Goal: Check status: Check status

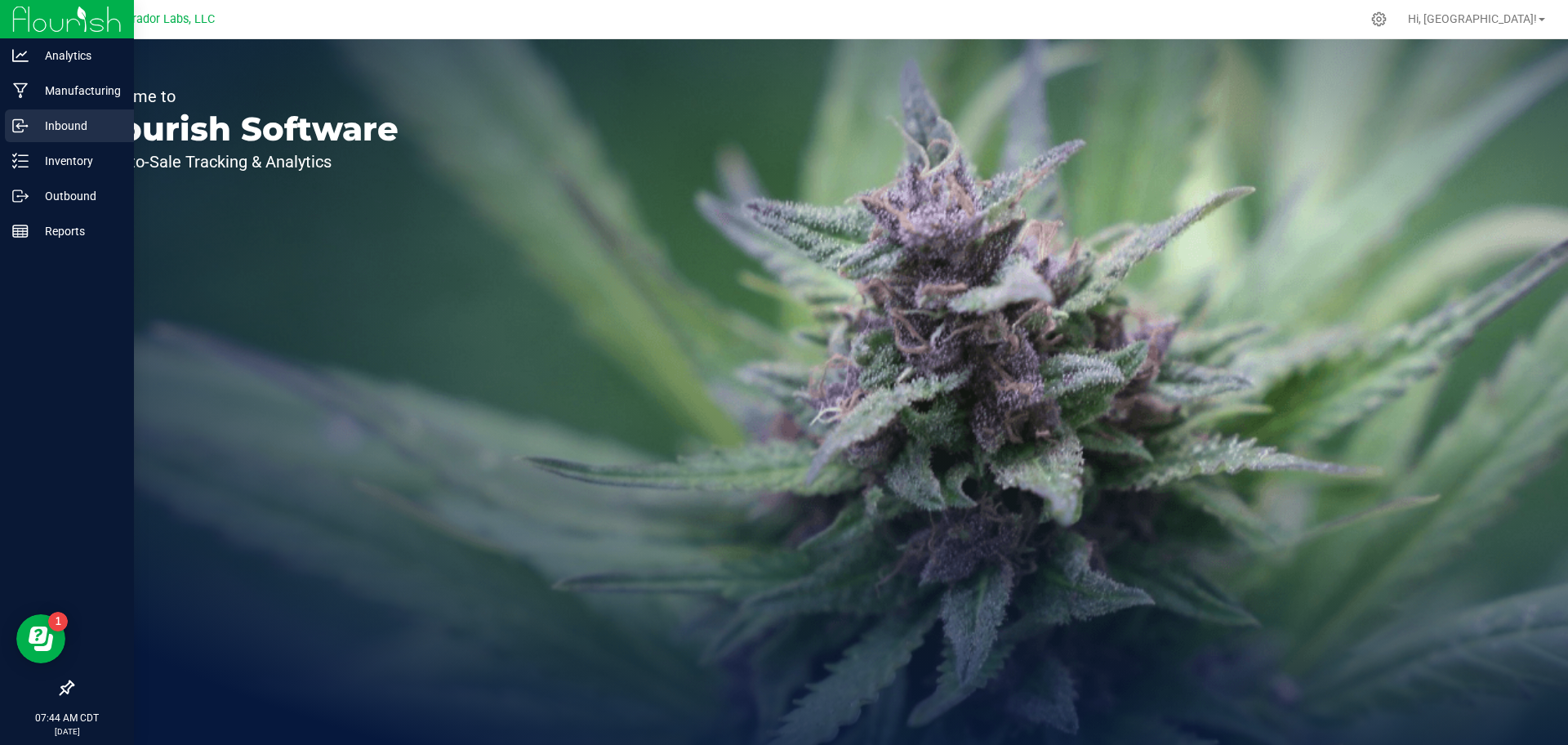
click at [100, 130] on p "Inbound" at bounding box center [78, 126] width 98 height 20
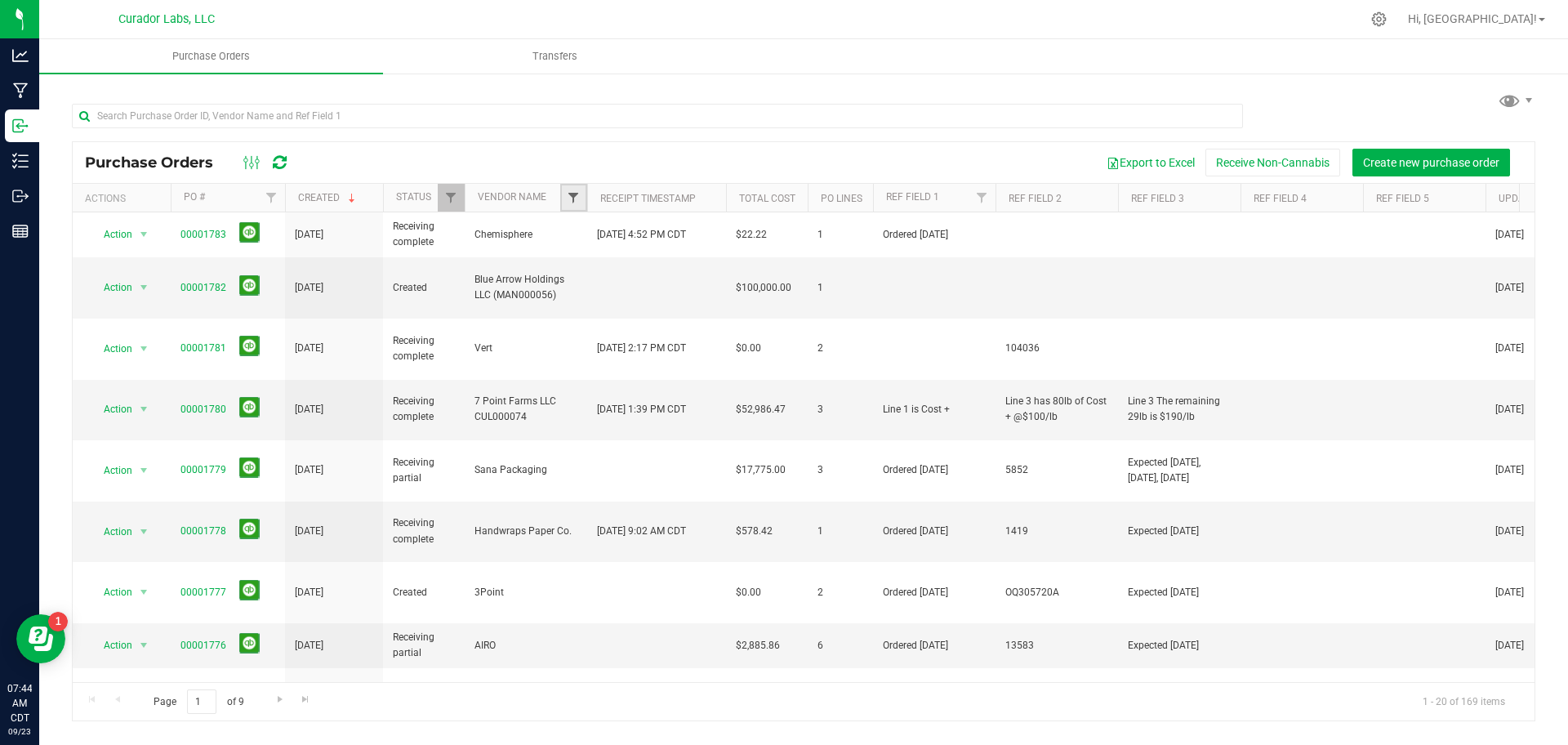
click at [575, 196] on span "Filter" at bounding box center [573, 197] width 13 height 13
type input "flo"
click at [575, 196] on span "Filter" at bounding box center [573, 197] width 13 height 13
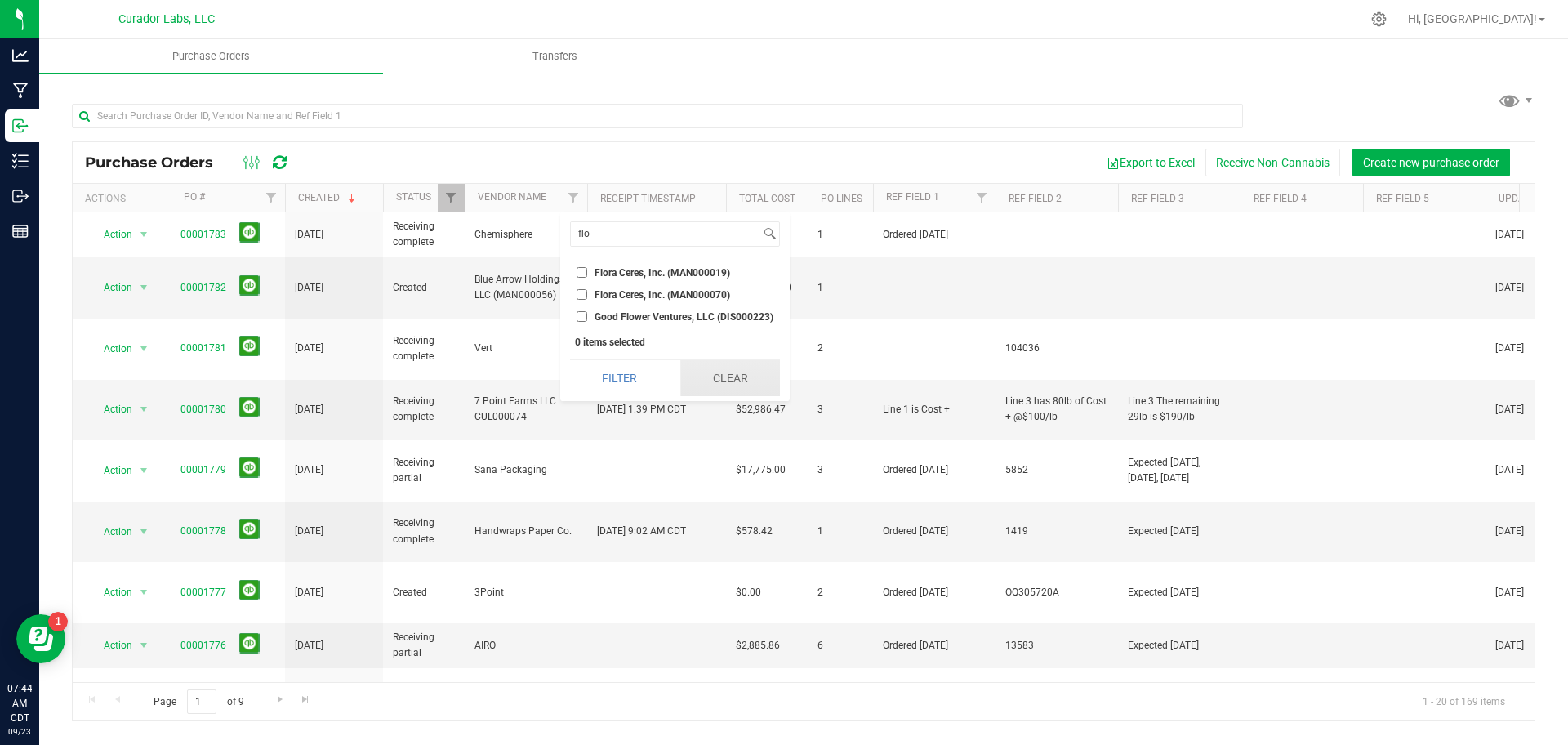
click at [721, 381] on button "Clear" at bounding box center [730, 378] width 99 height 36
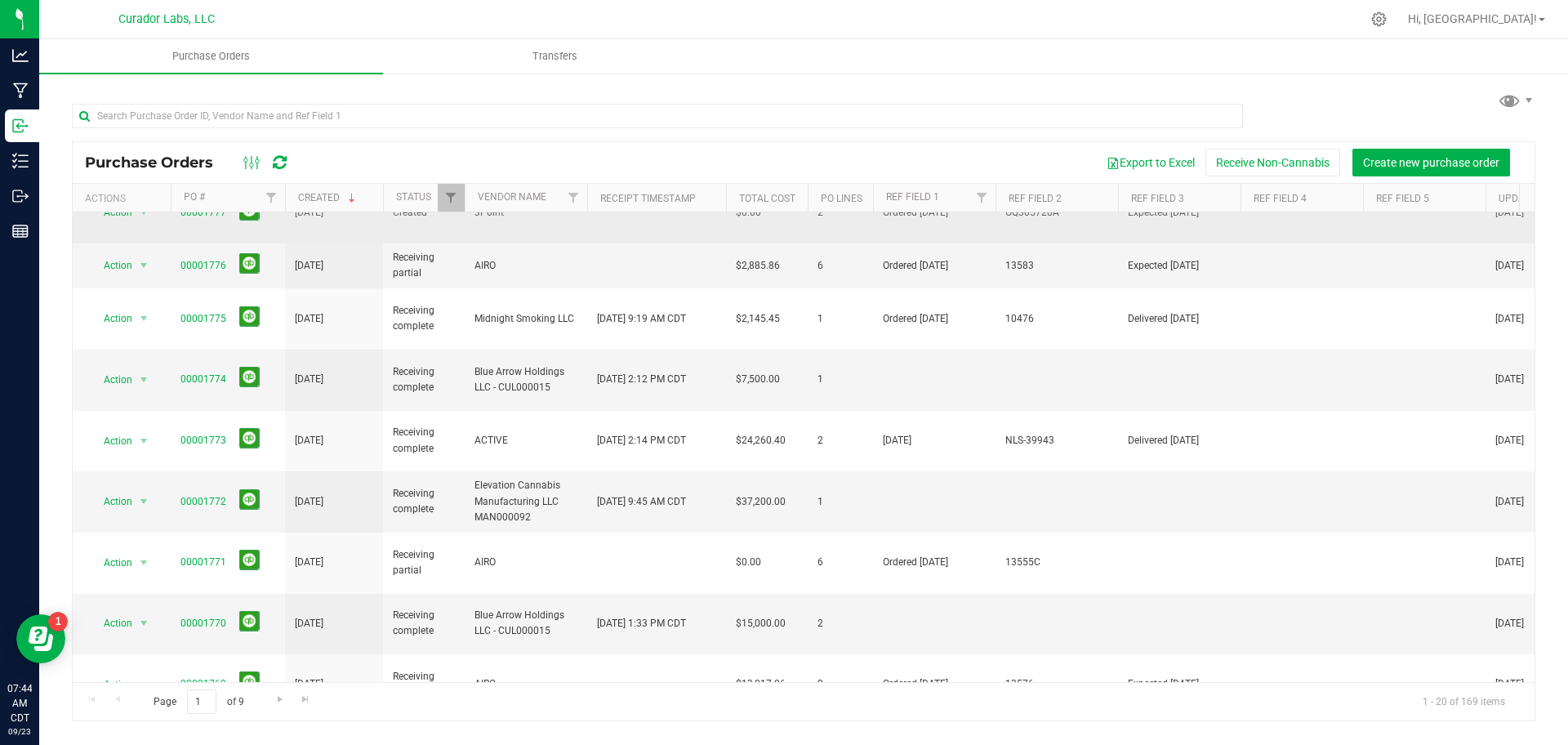
scroll to position [492, 0]
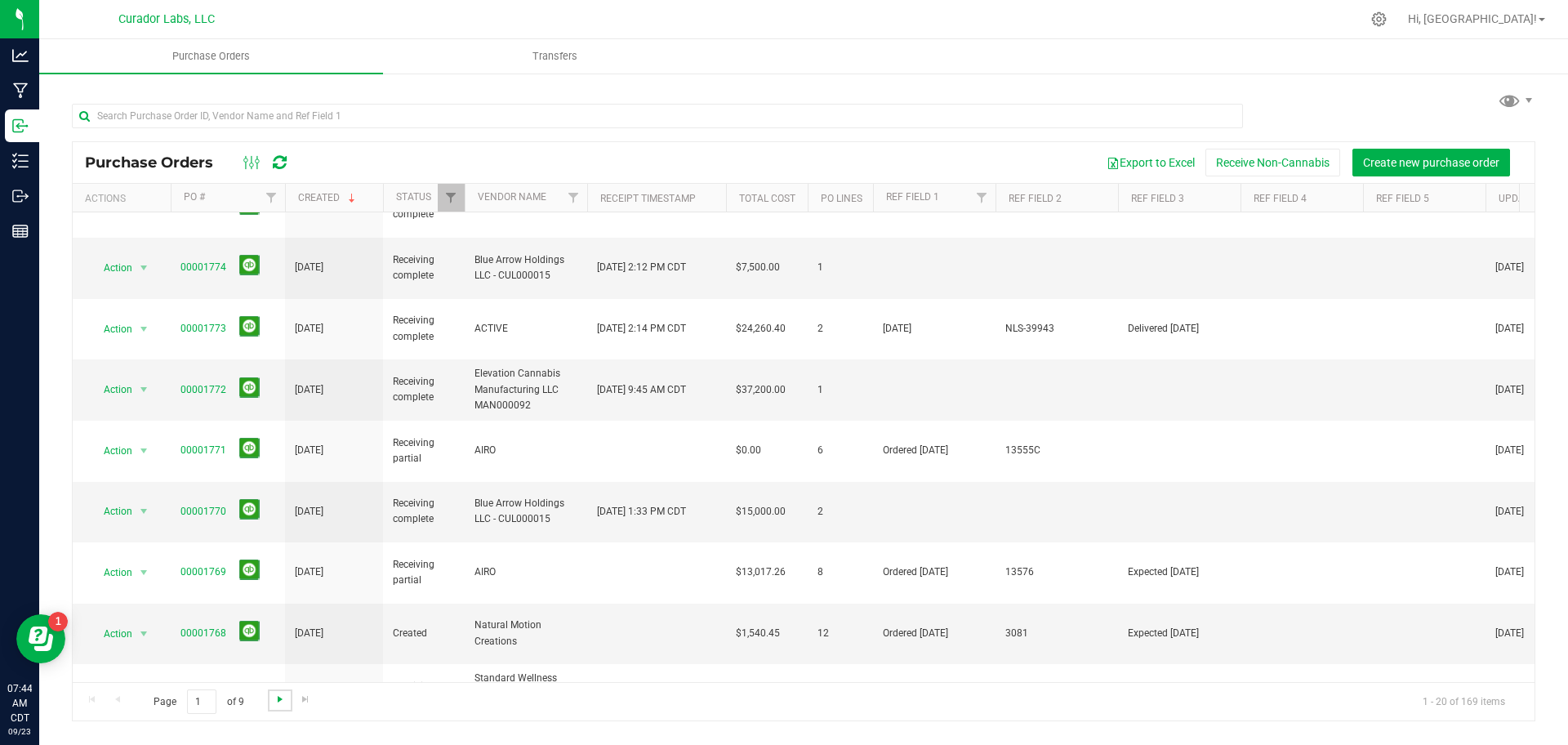
click at [284, 697] on span "Go to the next page" at bounding box center [279, 698] width 13 height 13
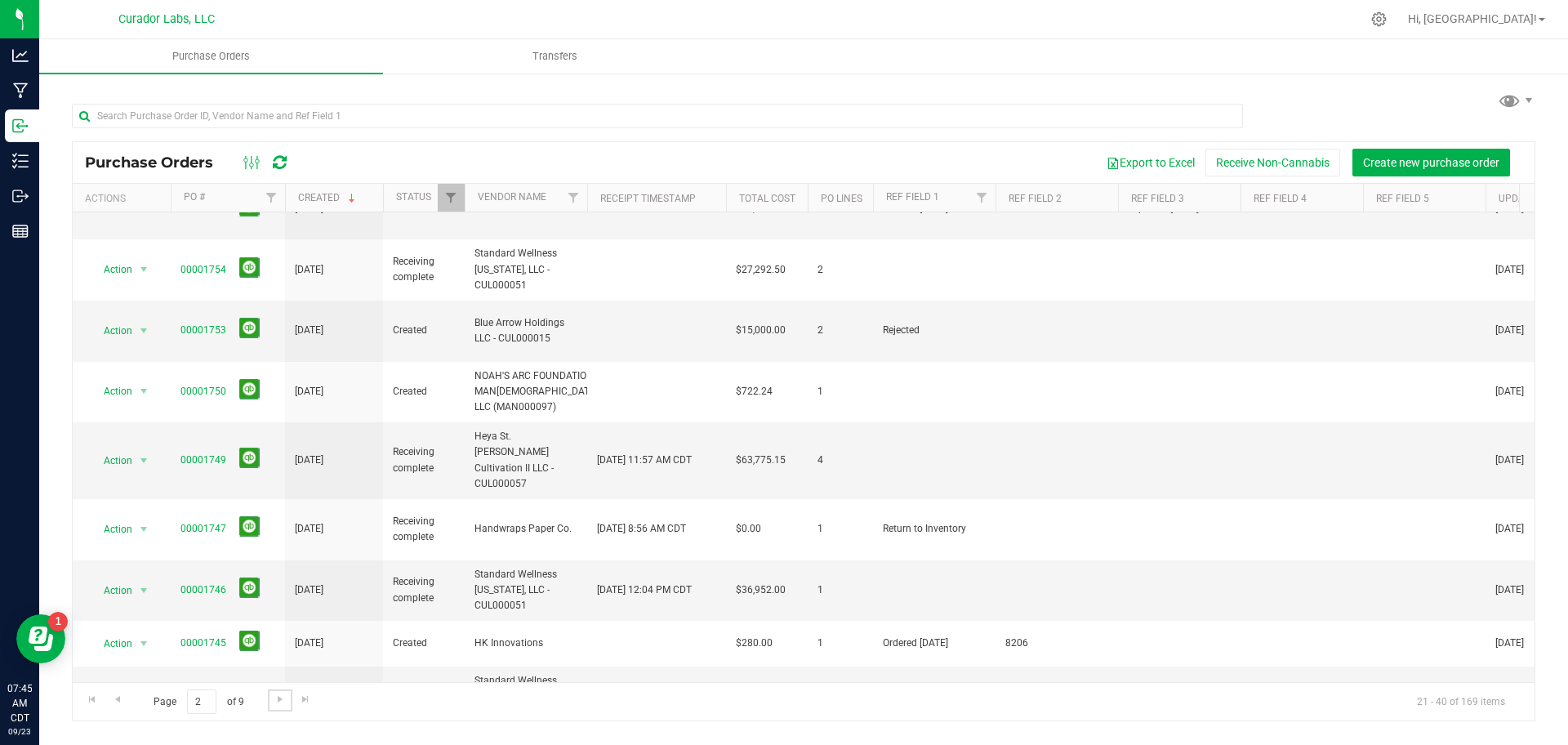
scroll to position [216, 0]
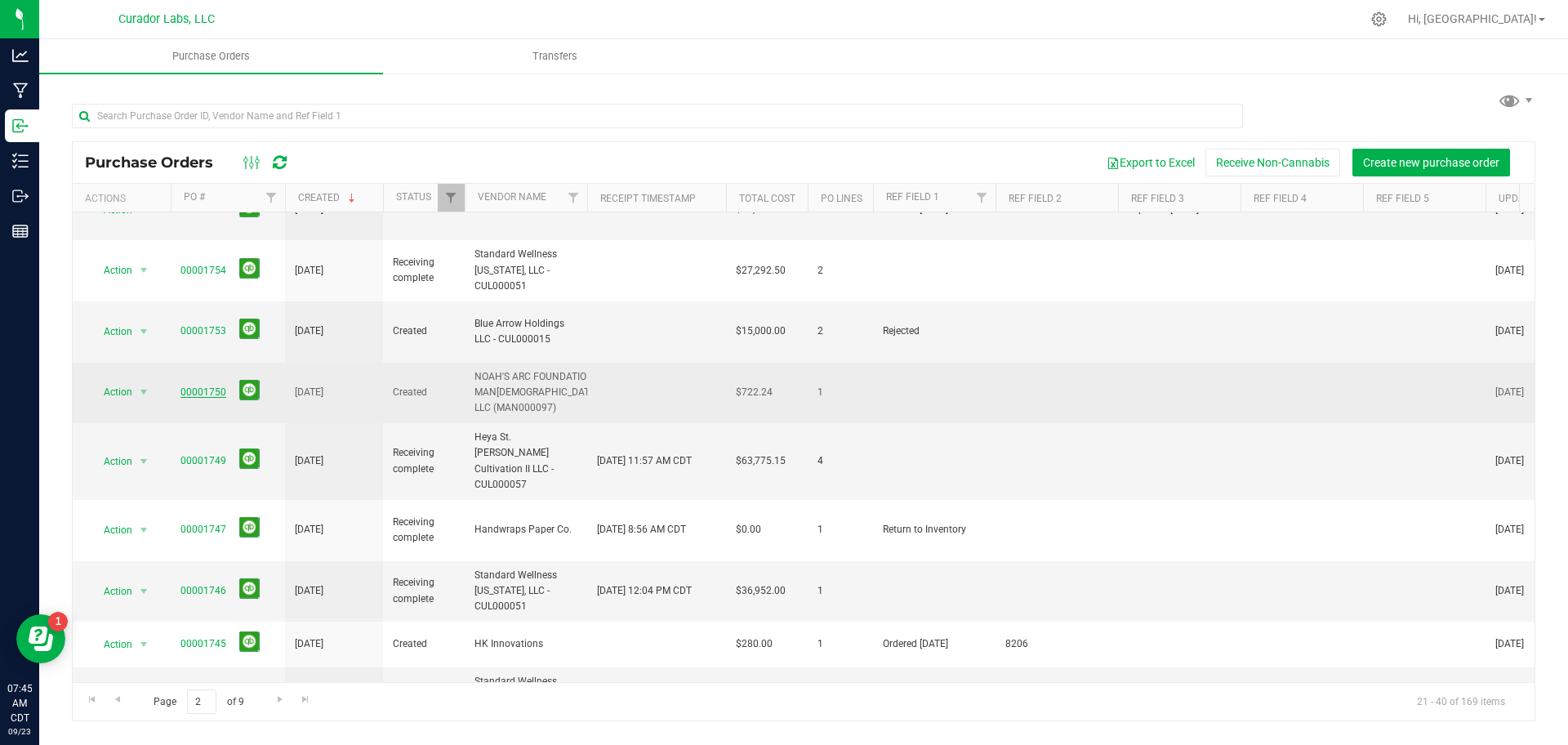
click at [216, 386] on link "00001750" at bounding box center [204, 391] width 46 height 11
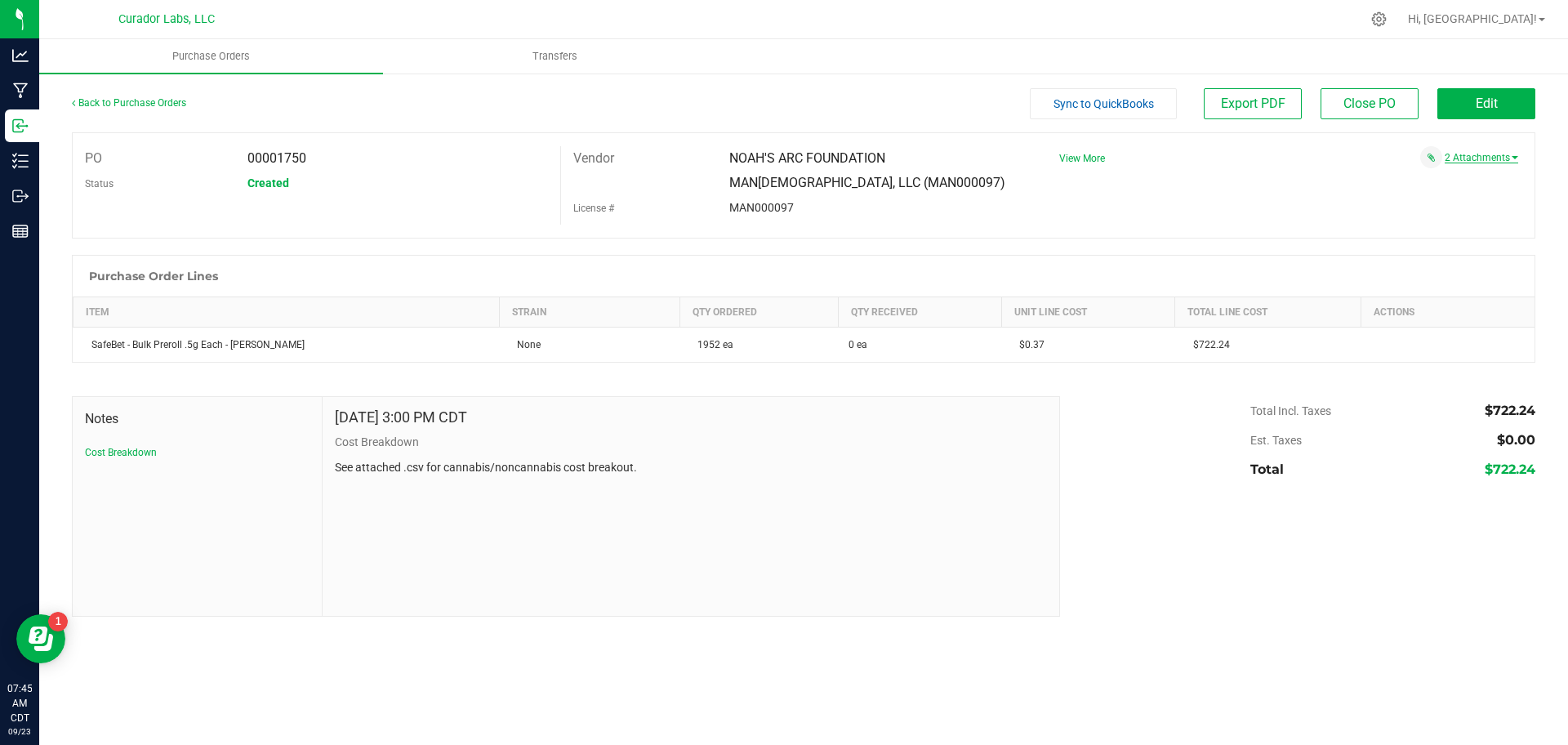
click at [1504, 160] on link "2 Attachments" at bounding box center [1481, 157] width 74 height 11
click at [1458, 192] on span "Manifest PO 1750.pdf" at bounding box center [1448, 193] width 87 height 11
click at [162, 100] on link "Back to Purchase Orders" at bounding box center [129, 103] width 115 height 11
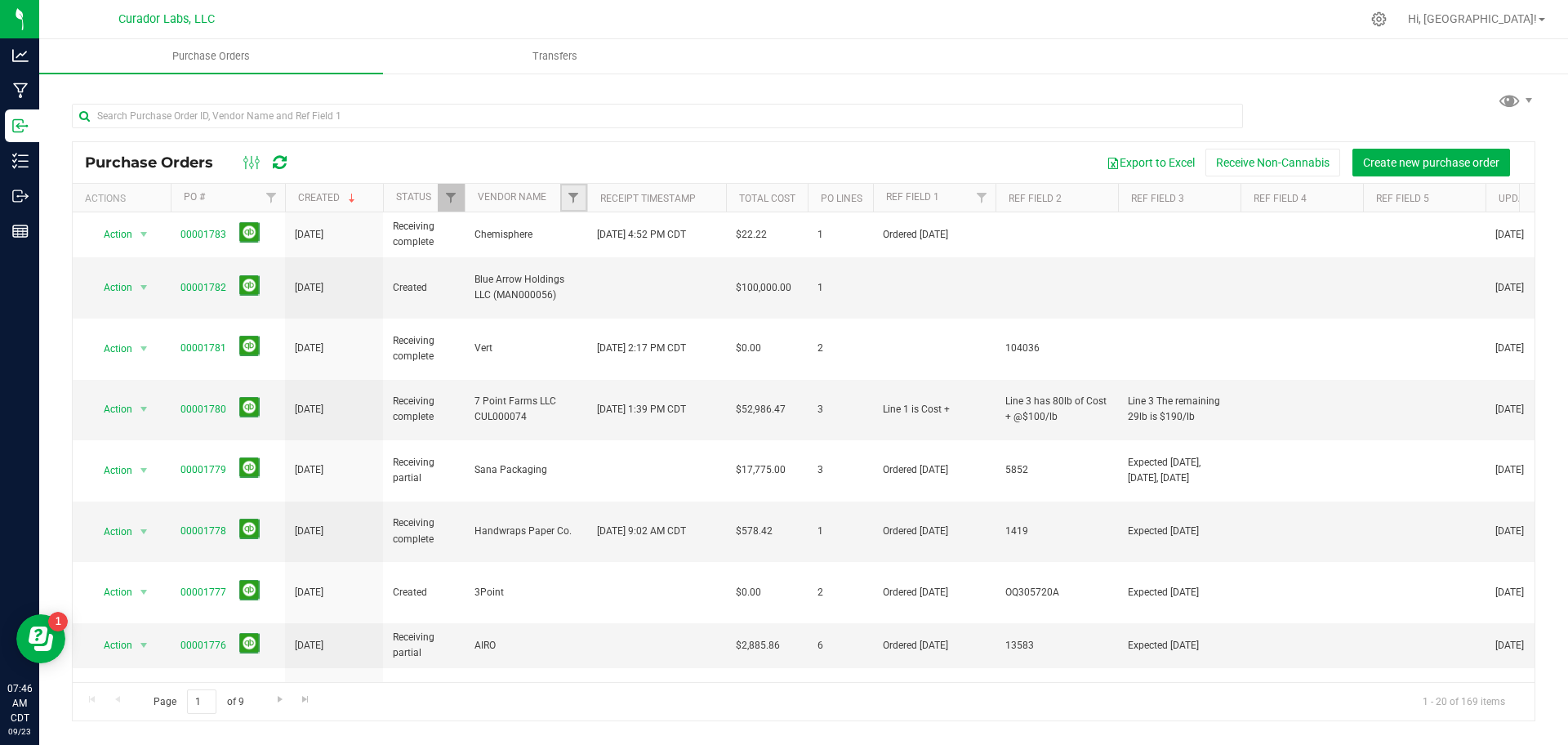
click at [576, 205] on link "Filter" at bounding box center [574, 198] width 27 height 28
type input "noa"
click at [585, 273] on input "NOAH'S ARC FOUNDATION MAN[DEMOGRAPHIC_DATA], LLC (MAN000097)" at bounding box center [582, 272] width 11 height 11
checkbox input "true"
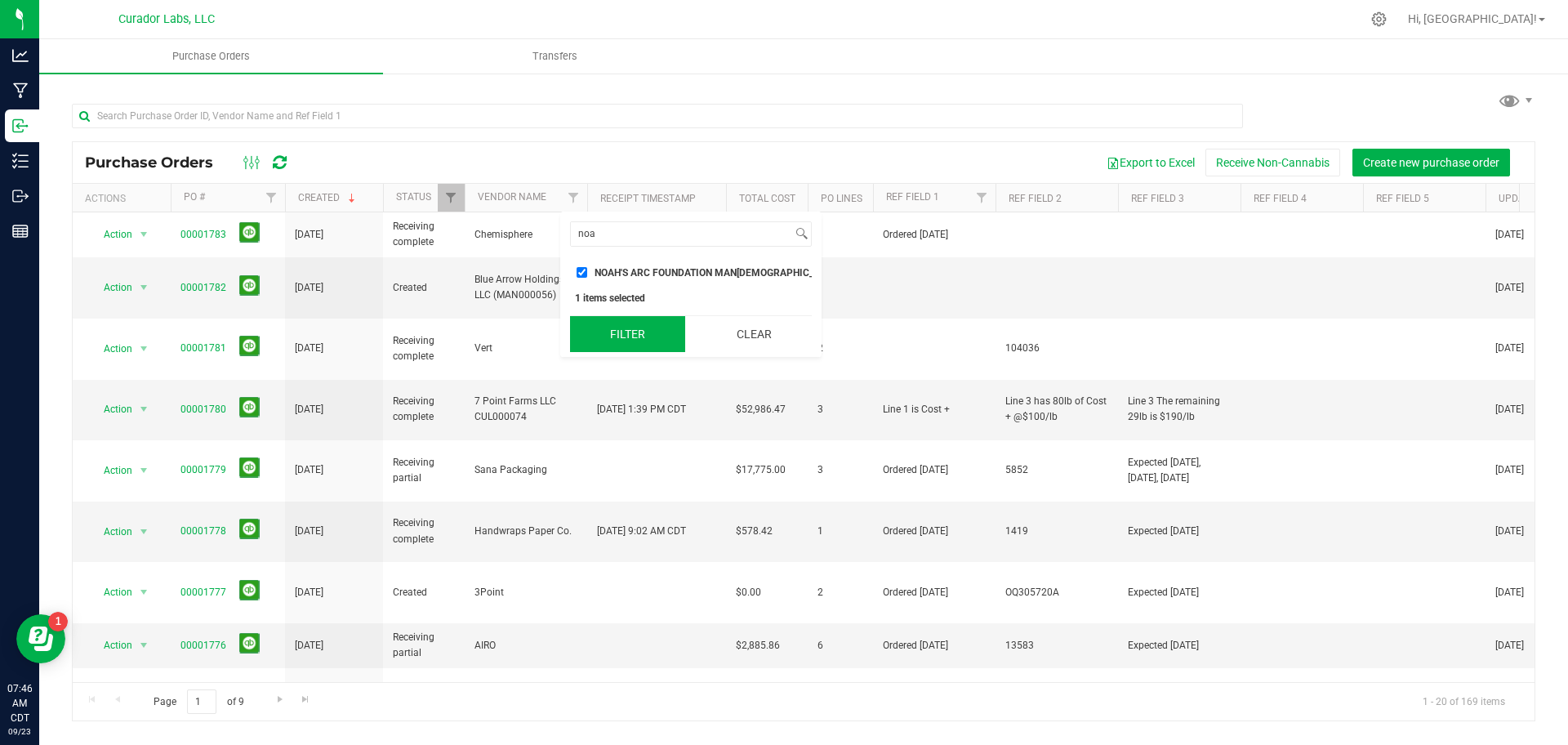
click at [619, 352] on button "Filter" at bounding box center [628, 334] width 115 height 36
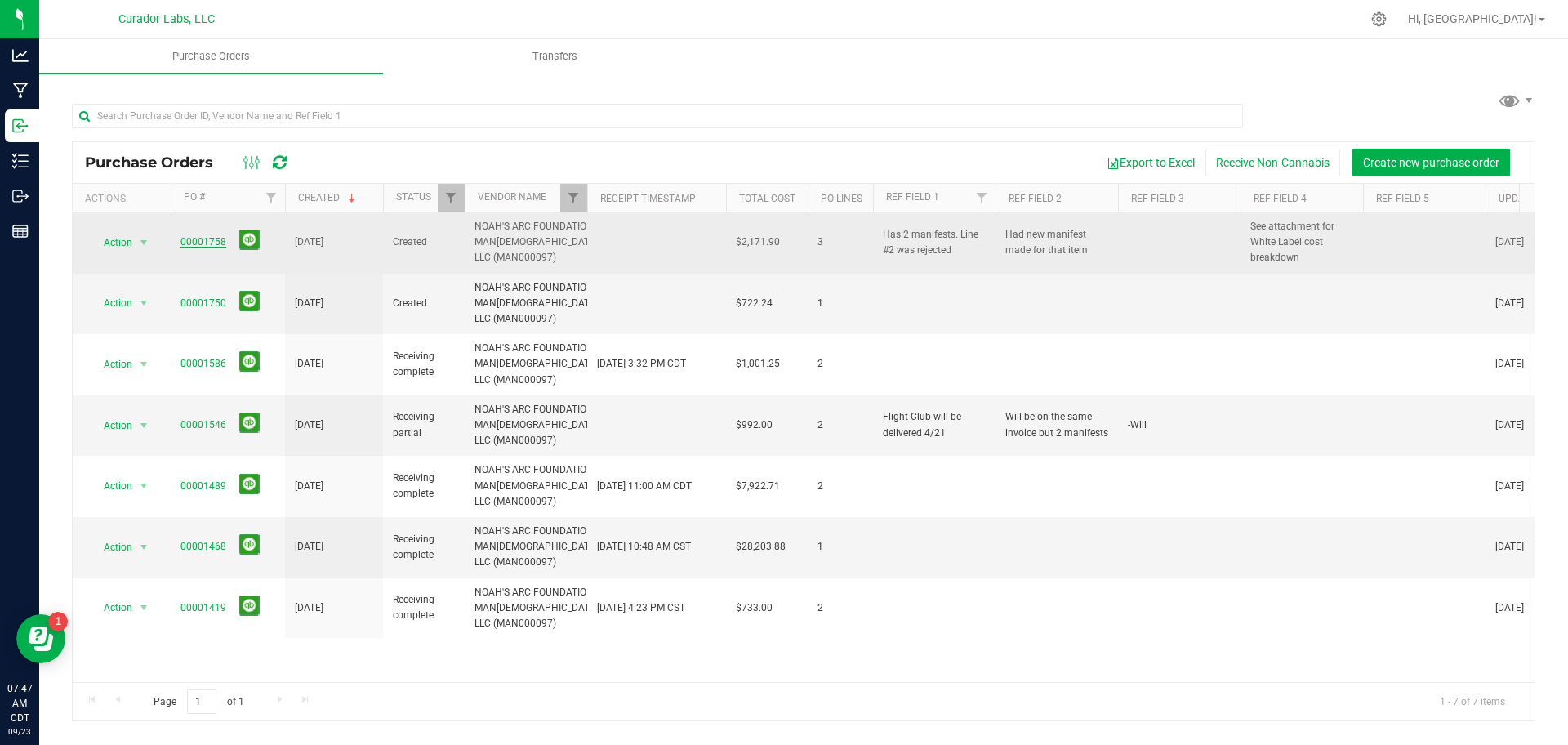
click at [198, 244] on link "00001758" at bounding box center [204, 241] width 46 height 11
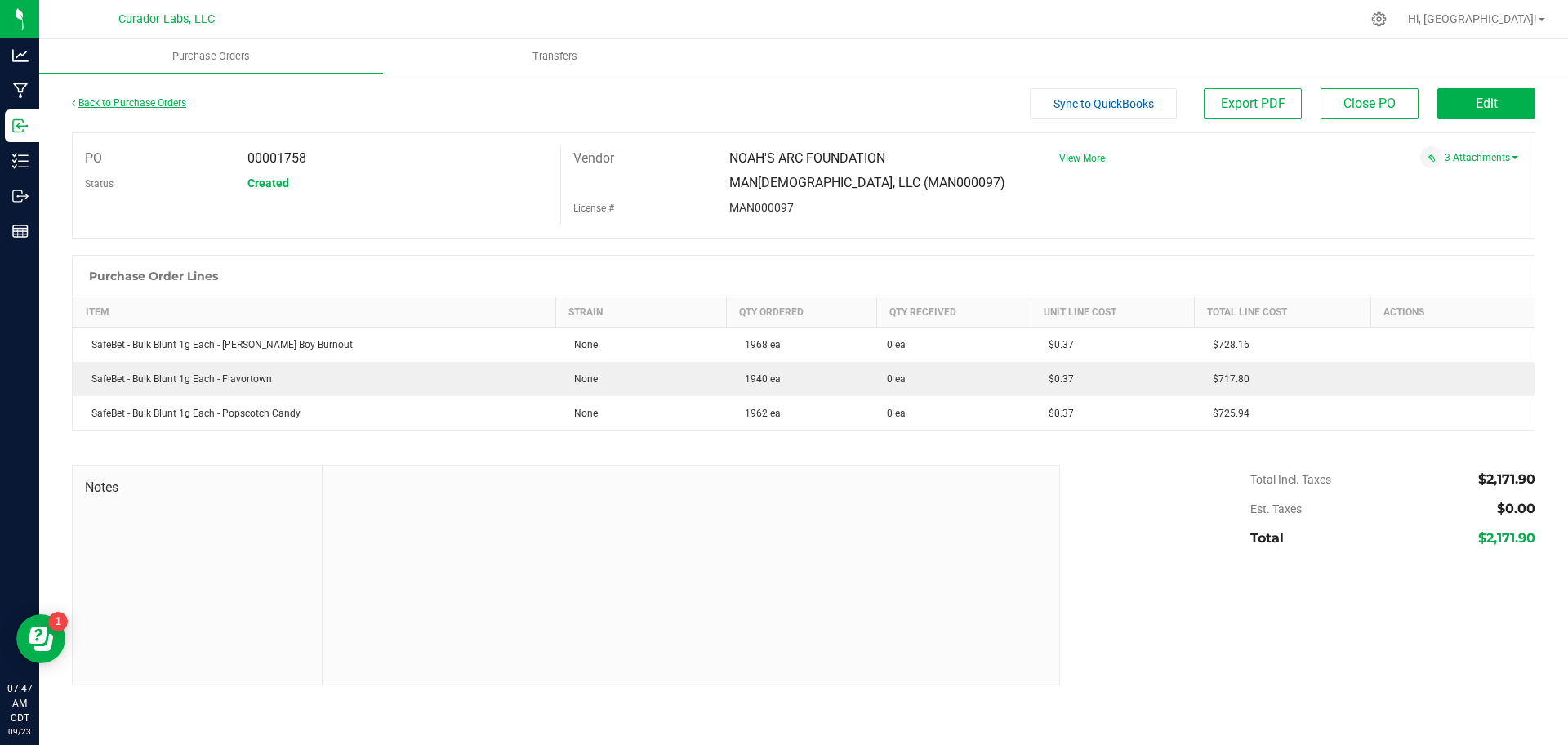
click at [127, 105] on link "Back to Purchase Orders" at bounding box center [129, 103] width 115 height 11
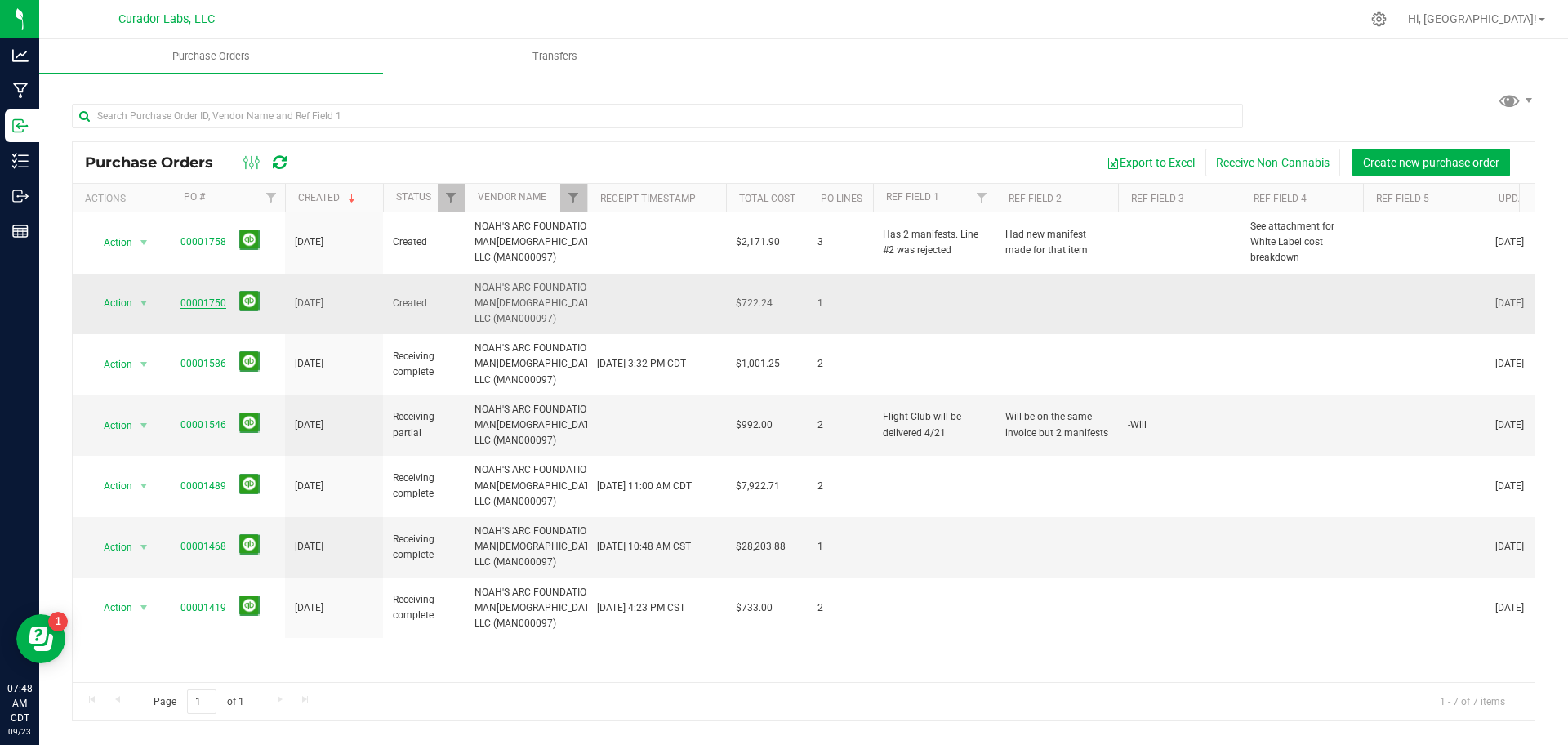
click at [208, 299] on link "00001750" at bounding box center [204, 302] width 46 height 11
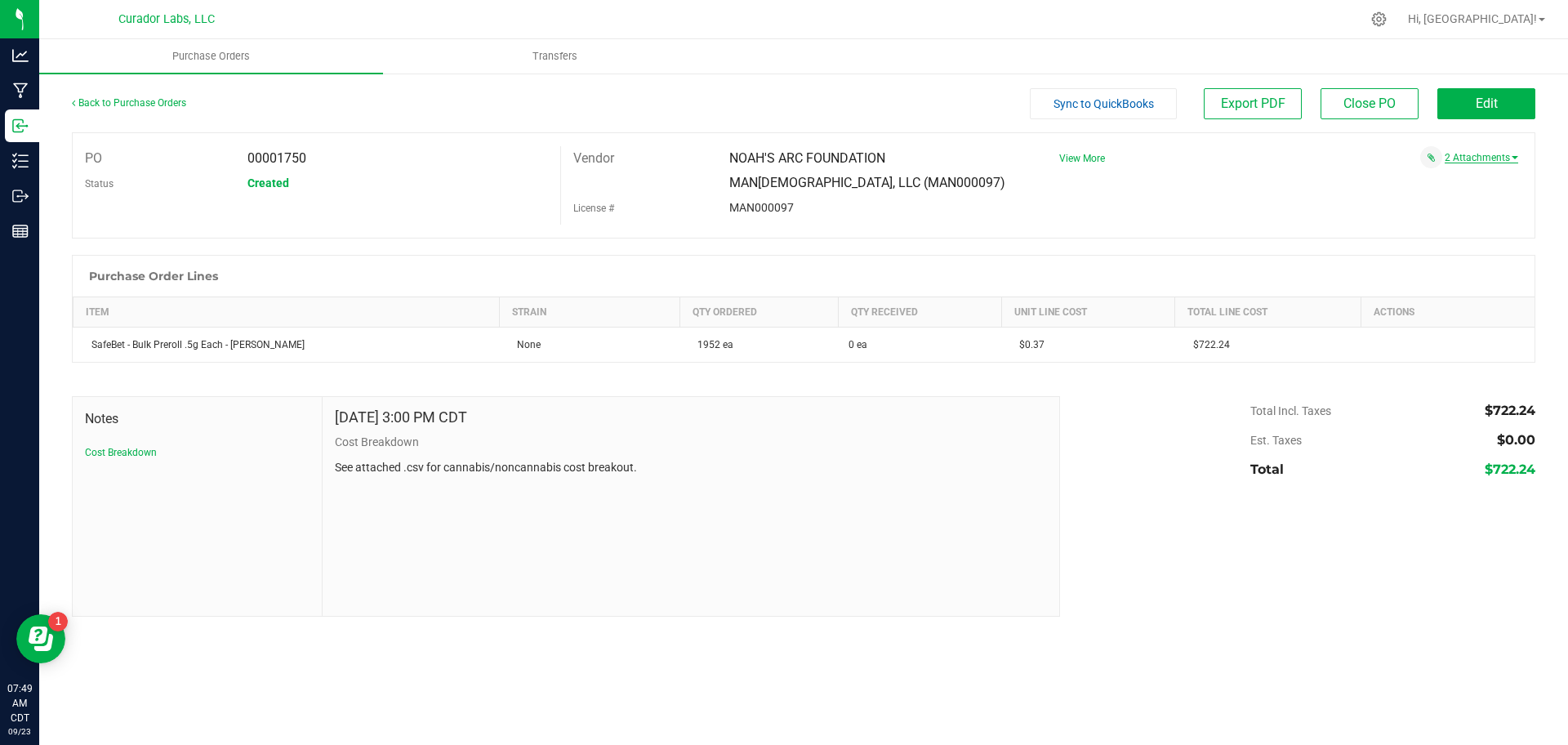
click at [1476, 158] on link "2 Attachments" at bounding box center [1481, 157] width 74 height 11
click at [134, 106] on link "Back to Purchase Orders" at bounding box center [129, 103] width 115 height 11
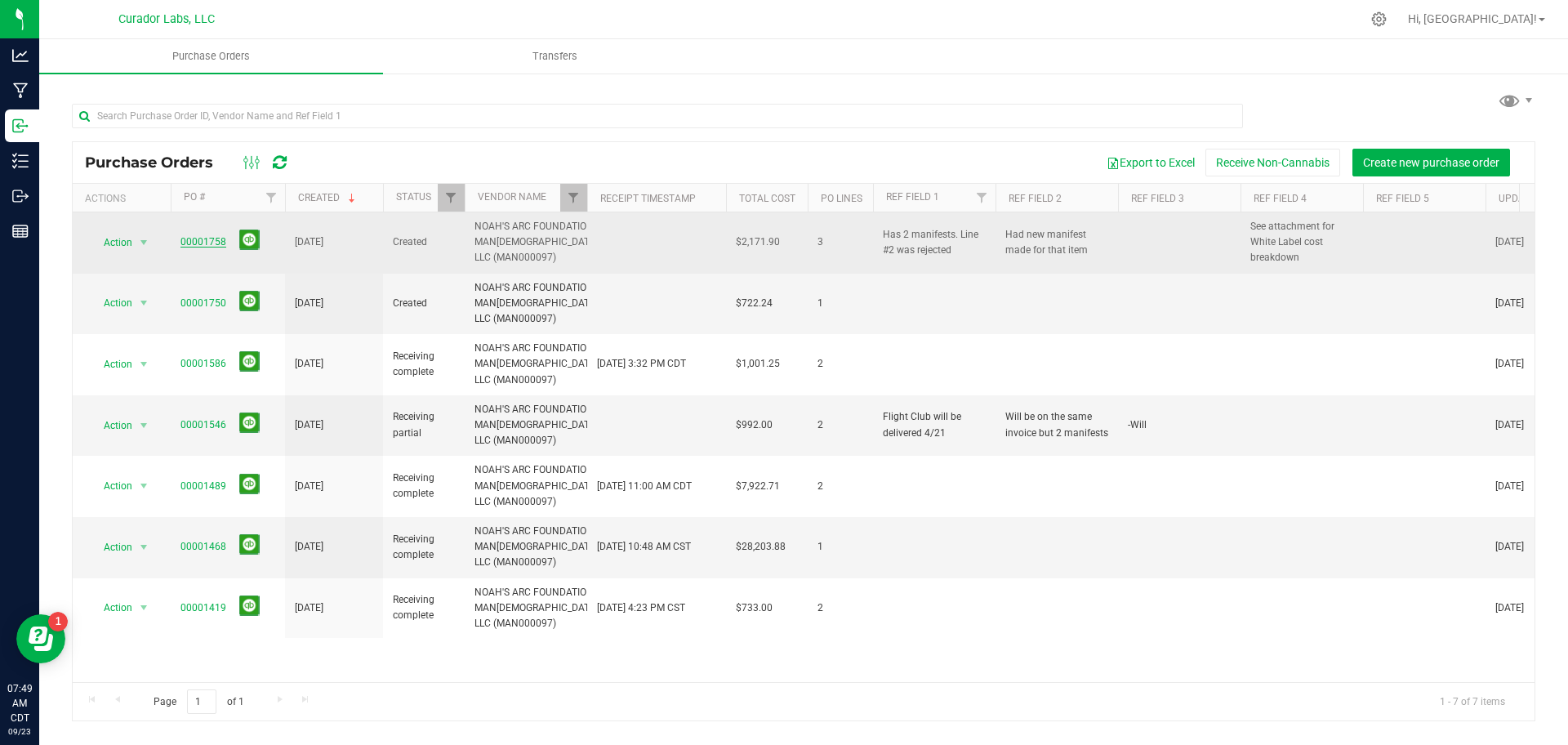
click at [181, 241] on link "00001758" at bounding box center [204, 241] width 46 height 11
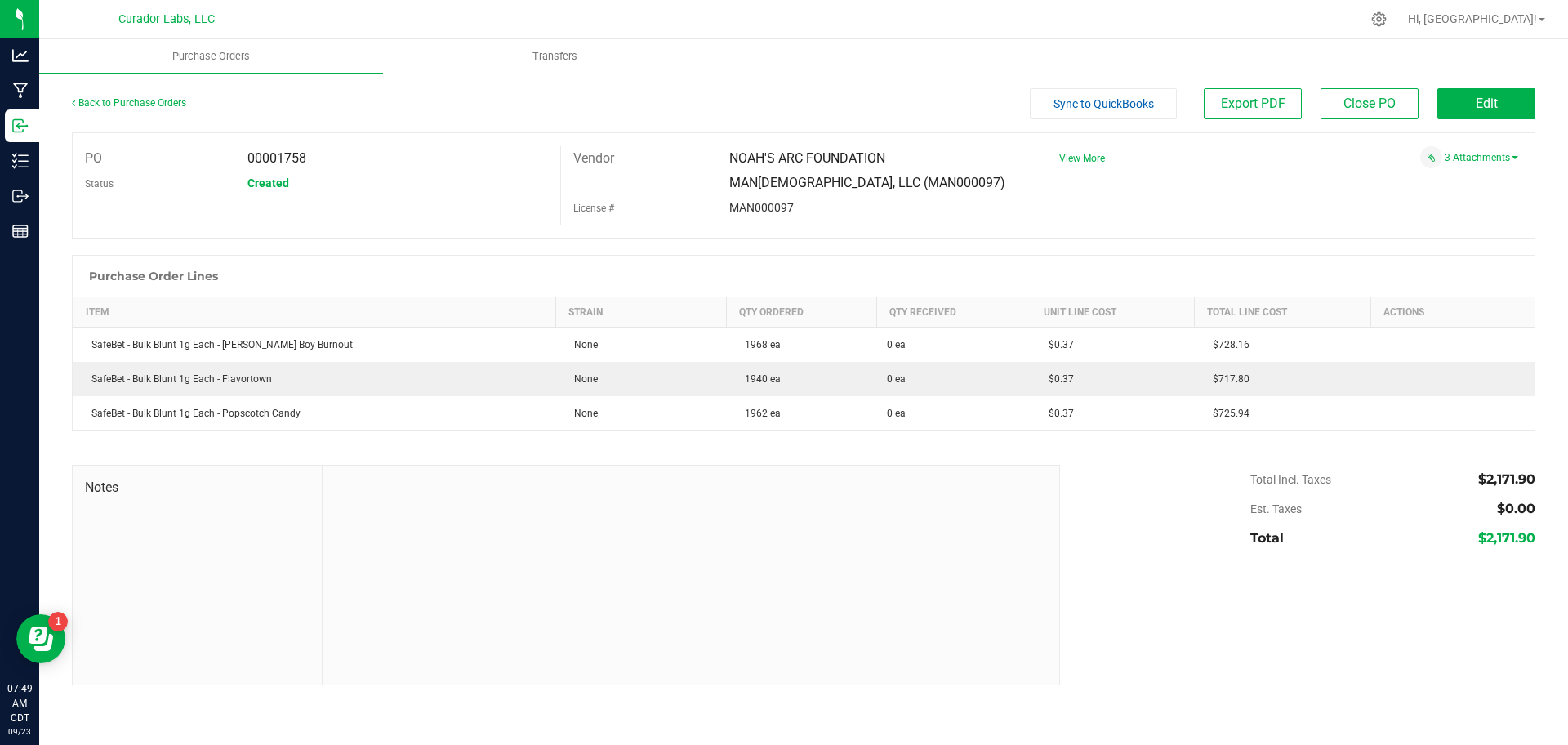
click at [1477, 160] on link "3 Attachments" at bounding box center [1481, 157] width 74 height 11
